Goal: Find specific page/section: Find specific page/section

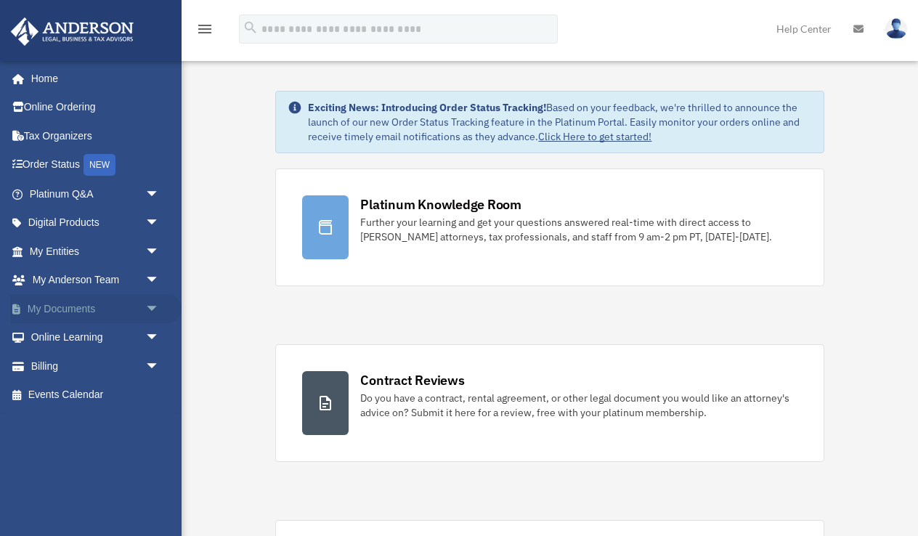
click at [93, 297] on link "My Documents arrow_drop_down" at bounding box center [95, 308] width 171 height 29
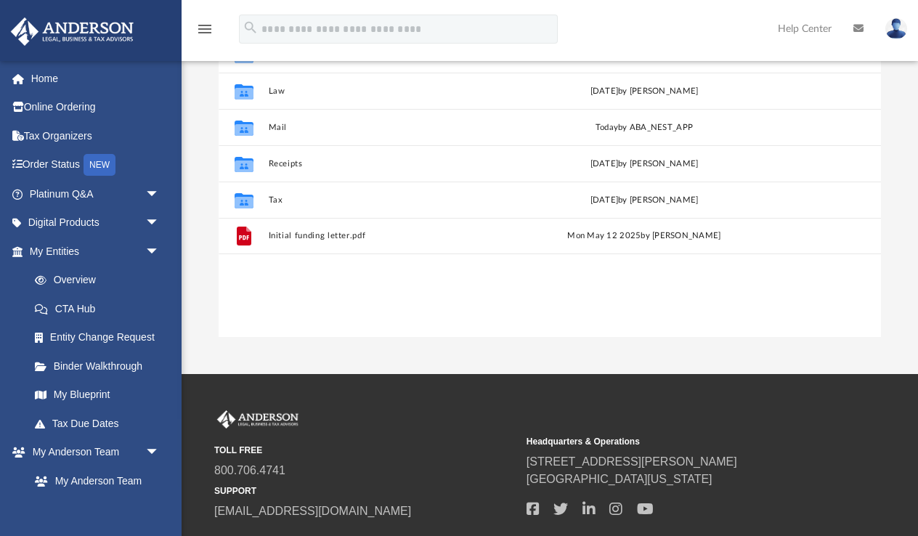
scroll to position [213, 0]
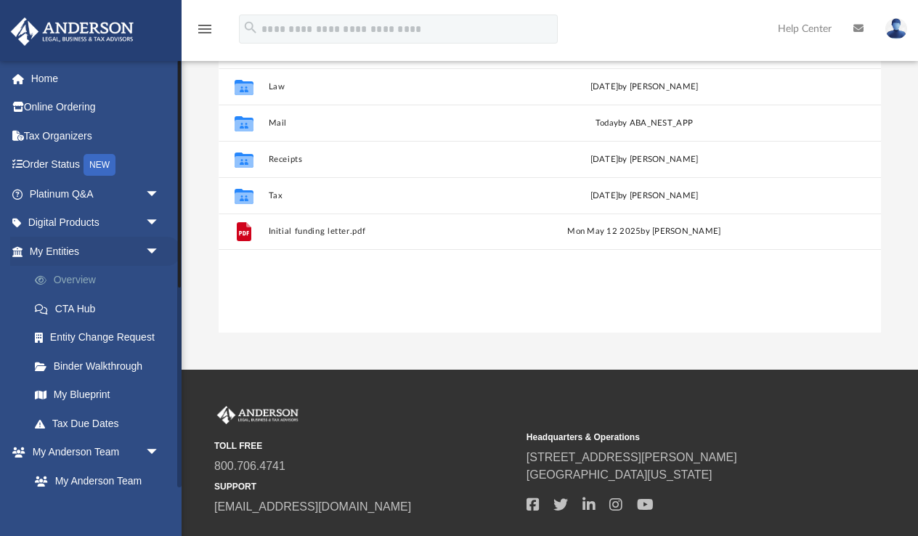
click at [74, 274] on link "Overview" at bounding box center [100, 280] width 161 height 29
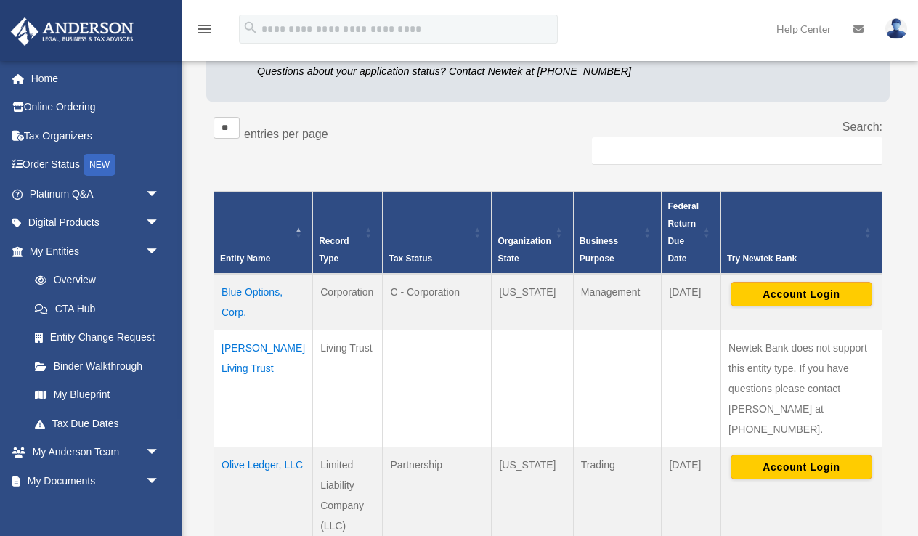
scroll to position [190, 0]
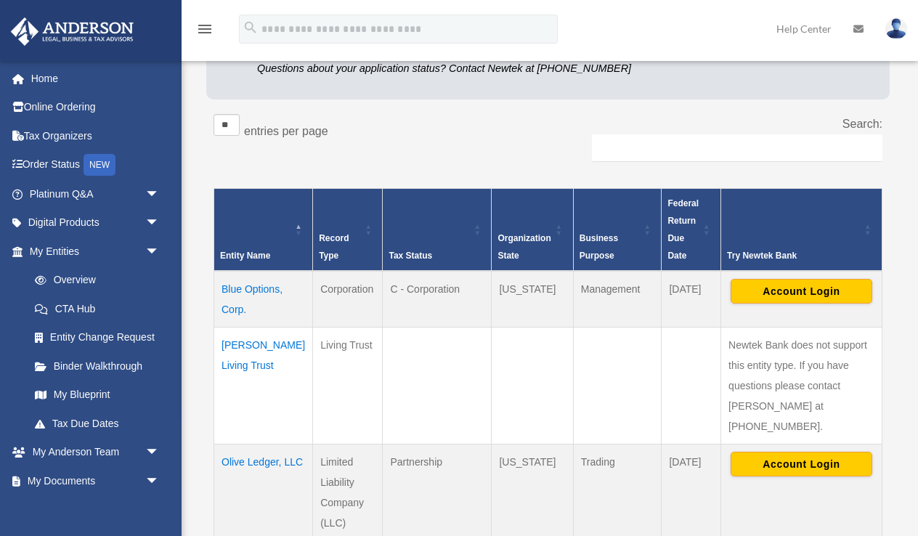
click at [238, 309] on td "Blue Options, Corp." at bounding box center [263, 299] width 99 height 57
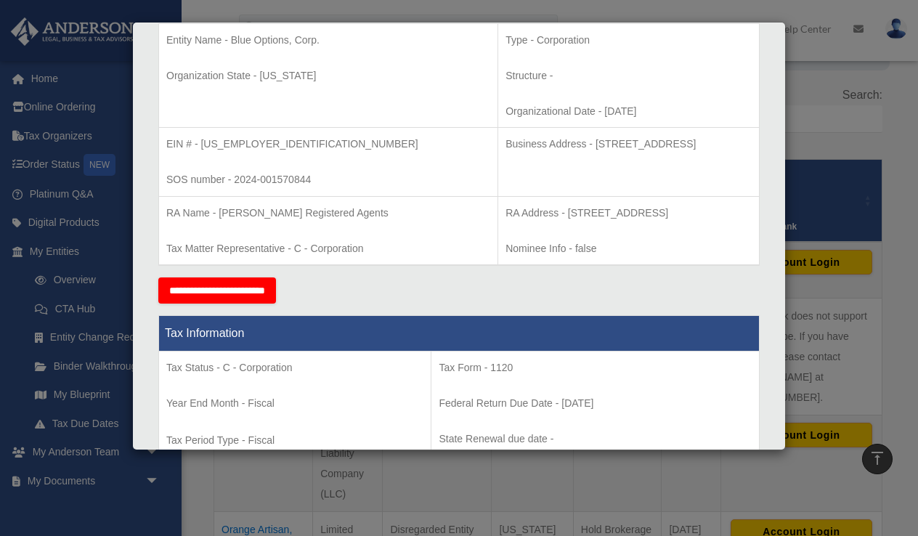
scroll to position [312, 0]
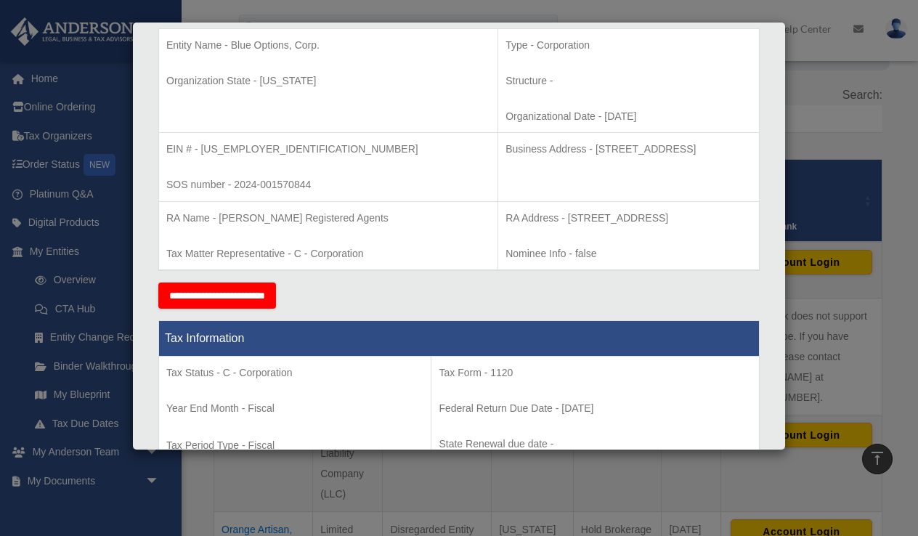
click at [814, 128] on div "Details × Articles Sent Organizational Date" at bounding box center [459, 268] width 918 height 536
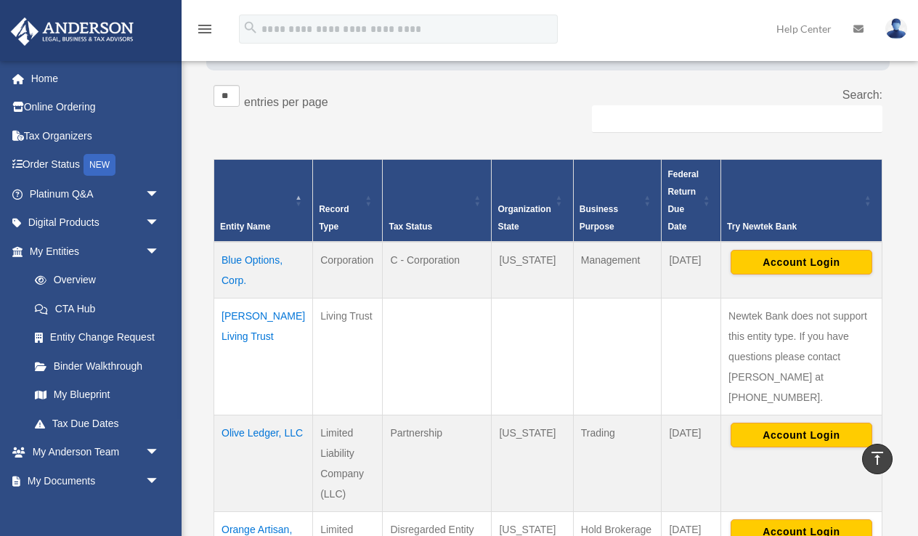
click at [145, 20] on link at bounding box center [90, 30] width 182 height 62
